Goal: Task Accomplishment & Management: Use online tool/utility

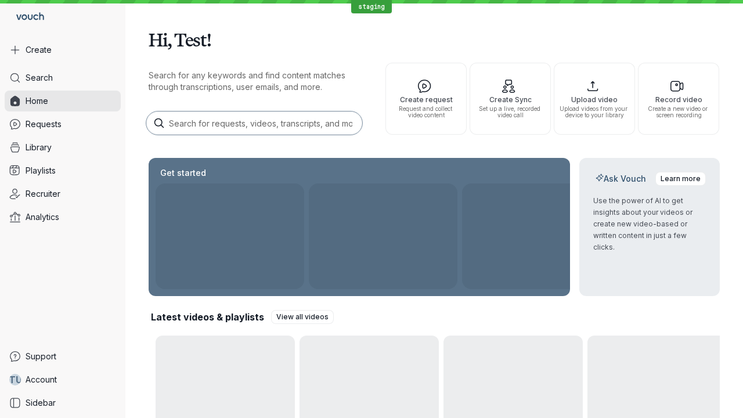
click at [63, 50] on button "Create" at bounding box center [63, 49] width 116 height 21
